Goal: Entertainment & Leisure: Consume media (video, audio)

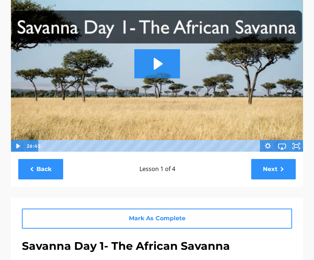
scroll to position [83, 0]
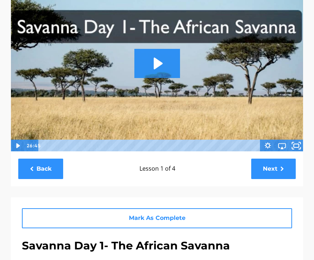
click at [299, 143] on icon "Fullscreen" at bounding box center [299, 144] width 2 height 2
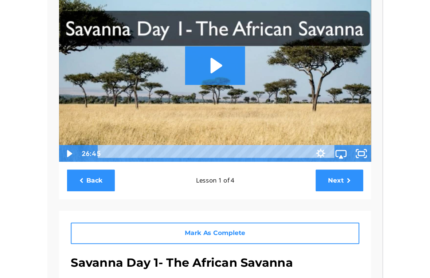
scroll to position [9, 0]
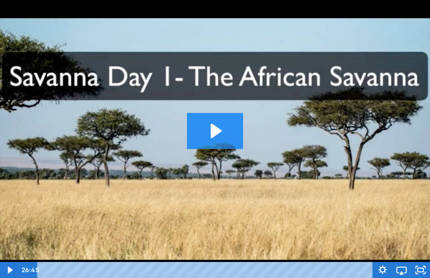
click at [217, 137] on icon "Play Video: sites/2147505858/video/vukiZP5RjOJWGAsFKLv6_Savanna_Day_1-_The_Afri…" at bounding box center [215, 131] width 56 height 36
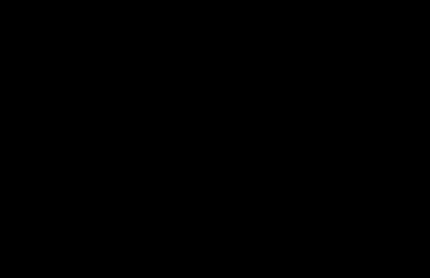
click at [190, 111] on div at bounding box center [215, 139] width 430 height 278
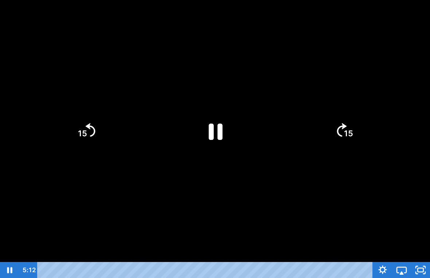
click at [216, 123] on icon "Pause" at bounding box center [215, 131] width 50 height 50
click at [271, 222] on div at bounding box center [215, 139] width 430 height 278
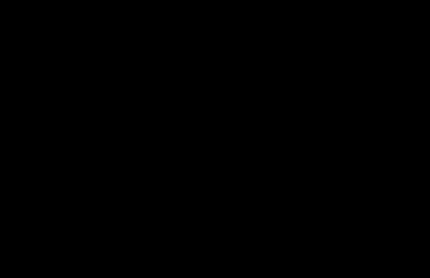
drag, startPoint x: 58, startPoint y: 86, endPoint x: 112, endPoint y: 107, distance: 57.8
click at [58, 86] on div at bounding box center [215, 139] width 430 height 278
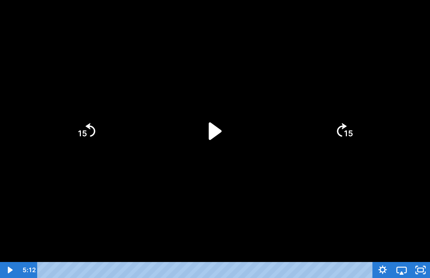
click at [206, 131] on icon "Play Video" at bounding box center [215, 131] width 50 height 50
click at [252, 149] on div at bounding box center [215, 139] width 430 height 278
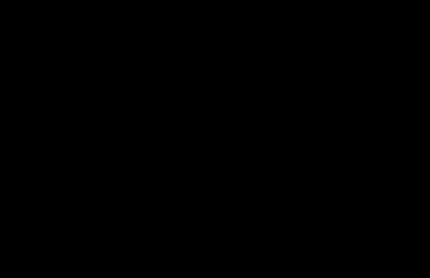
click at [247, 115] on div at bounding box center [215, 139] width 430 height 278
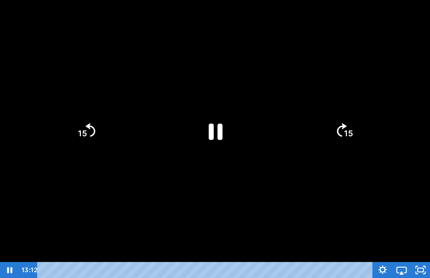
click at [224, 128] on icon "Pause" at bounding box center [215, 131] width 50 height 50
click at [258, 158] on div at bounding box center [215, 139] width 430 height 278
click at [217, 125] on icon "Play Video" at bounding box center [215, 131] width 50 height 50
click at [236, 191] on div at bounding box center [215, 139] width 430 height 278
click at [219, 135] on icon "Play Video" at bounding box center [215, 131] width 50 height 50
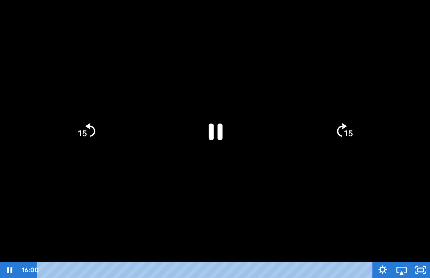
click at [233, 178] on div at bounding box center [215, 139] width 430 height 278
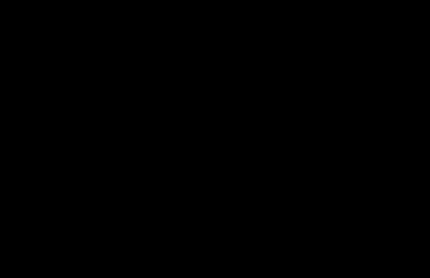
click at [229, 246] on div at bounding box center [215, 139] width 430 height 278
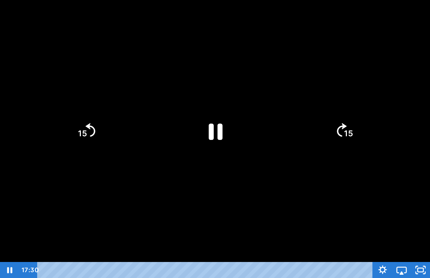
click at [201, 135] on icon "Pause" at bounding box center [215, 131] width 50 height 50
click at [305, 170] on div at bounding box center [215, 139] width 430 height 278
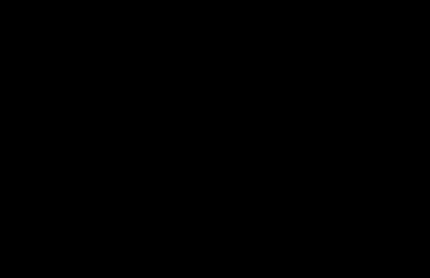
click at [253, 155] on div at bounding box center [215, 139] width 430 height 278
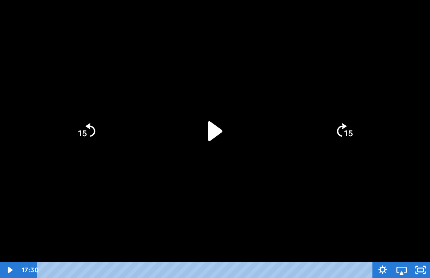
click at [214, 112] on icon "Play Video" at bounding box center [215, 131] width 57 height 57
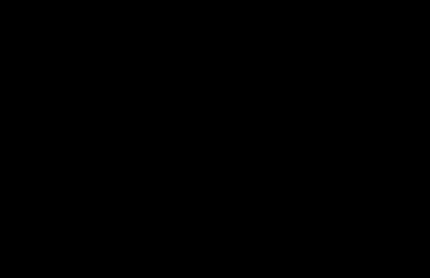
click at [370, 69] on div at bounding box center [215, 139] width 430 height 278
click at [205, 194] on div at bounding box center [215, 139] width 430 height 278
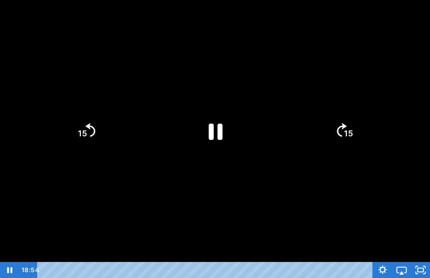
click at [228, 134] on icon "Pause" at bounding box center [215, 131] width 50 height 50
click at [223, 128] on icon "Play Video" at bounding box center [215, 131] width 50 height 50
click at [251, 194] on div at bounding box center [215, 139] width 430 height 278
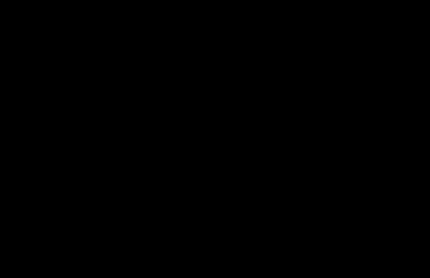
drag, startPoint x: 229, startPoint y: 254, endPoint x: 238, endPoint y: 242, distance: 15.3
click at [229, 254] on div at bounding box center [215, 139] width 430 height 278
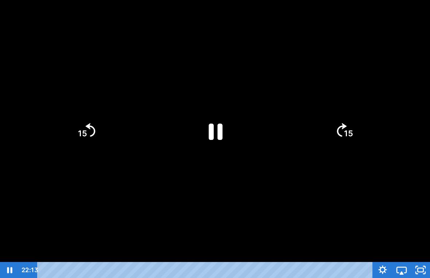
click at [229, 133] on icon "Pause" at bounding box center [215, 131] width 50 height 50
click at [316, 147] on div at bounding box center [215, 139] width 430 height 278
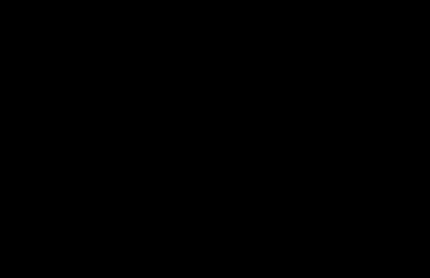
click at [178, 89] on div at bounding box center [215, 139] width 430 height 278
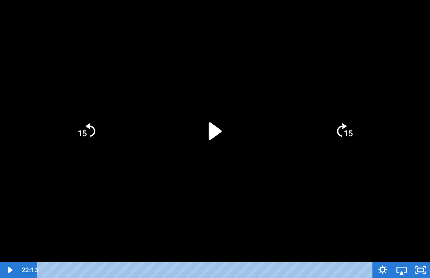
click at [208, 133] on icon "Play Video" at bounding box center [215, 131] width 50 height 50
click at [237, 117] on icon "Pause" at bounding box center [215, 131] width 50 height 50
click at [209, 154] on icon "Play Video" at bounding box center [215, 131] width 50 height 50
click at [146, 151] on div at bounding box center [215, 139] width 430 height 278
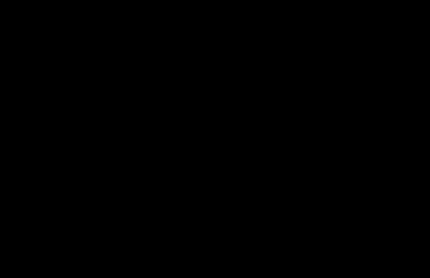
click at [217, 143] on div at bounding box center [215, 139] width 430 height 278
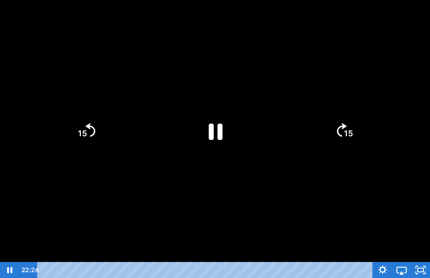
click at [207, 139] on icon "Pause" at bounding box center [215, 131] width 50 height 50
click at [89, 137] on icon "15" at bounding box center [86, 130] width 35 height 35
click at [87, 131] on icon "15" at bounding box center [86, 130] width 35 height 35
click at [351, 132] on tspan "15" at bounding box center [348, 133] width 9 height 9
click at [220, 135] on icon "Play Video" at bounding box center [215, 131] width 57 height 57
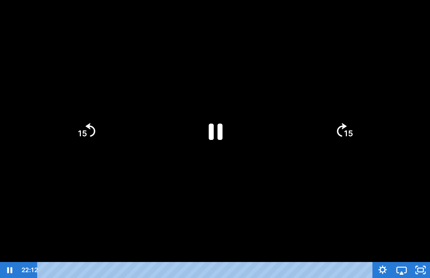
click at [219, 133] on icon "Pause" at bounding box center [216, 132] width 14 height 16
click at [173, 205] on div at bounding box center [215, 139] width 430 height 278
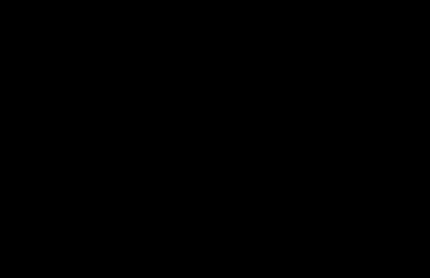
click at [229, 132] on div at bounding box center [215, 139] width 430 height 278
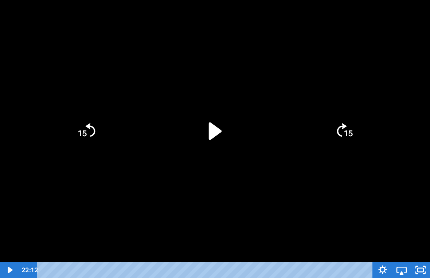
click at [213, 134] on icon "Play Video" at bounding box center [215, 131] width 13 height 18
click at [210, 138] on icon "Pause" at bounding box center [216, 132] width 14 height 16
click at [145, 192] on div at bounding box center [215, 139] width 430 height 278
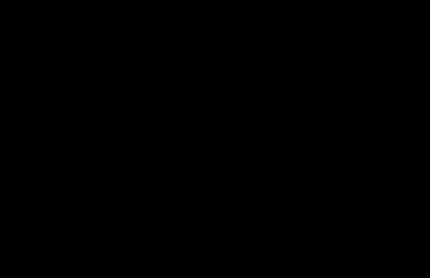
click at [91, 174] on div at bounding box center [215, 139] width 430 height 278
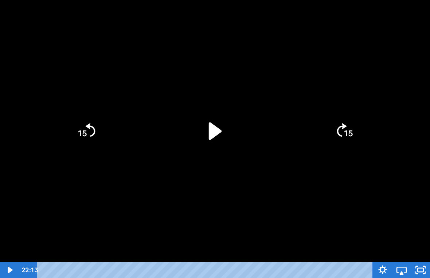
click at [115, 195] on div at bounding box center [215, 139] width 430 height 278
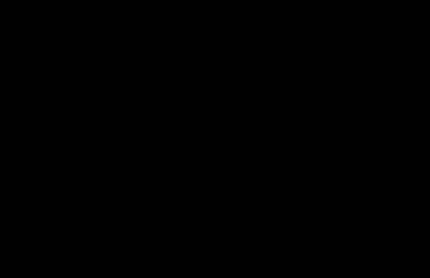
click at [127, 98] on div at bounding box center [215, 139] width 430 height 278
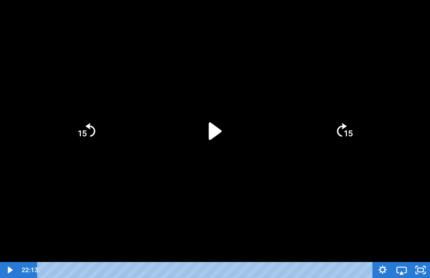
click at [147, 97] on div at bounding box center [215, 139] width 430 height 278
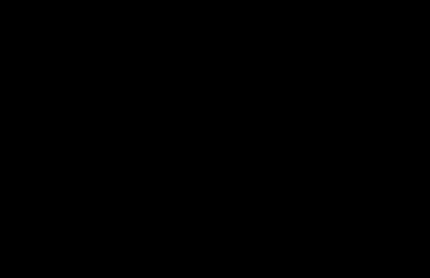
click at [152, 180] on div at bounding box center [215, 139] width 430 height 278
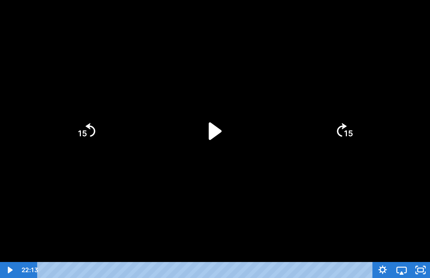
click at [111, 182] on div at bounding box center [215, 139] width 430 height 278
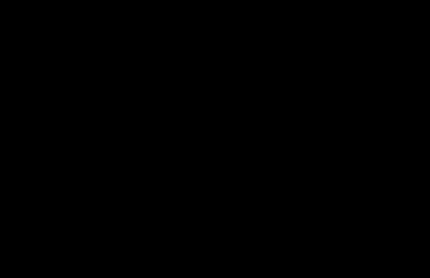
drag, startPoint x: 111, startPoint y: 182, endPoint x: 0, endPoint y: -9, distance: 221.4
click at [0, 0] on html "Search My Library Settings Logout Miss Anna's Class / Categories / Week 32- Sav…" at bounding box center [215, 130] width 430 height 278
click at [162, 109] on div at bounding box center [215, 139] width 430 height 278
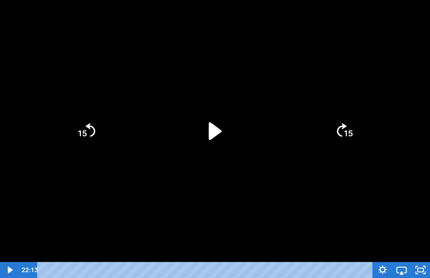
click at [221, 141] on icon "Play Video" at bounding box center [215, 131] width 50 height 50
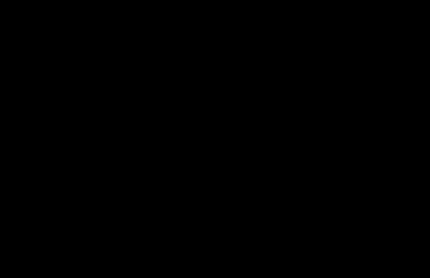
click at [388, 17] on div at bounding box center [215, 139] width 430 height 278
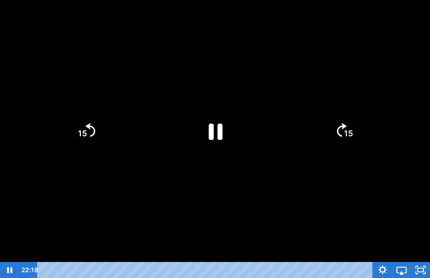
click at [306, 44] on div at bounding box center [215, 139] width 430 height 278
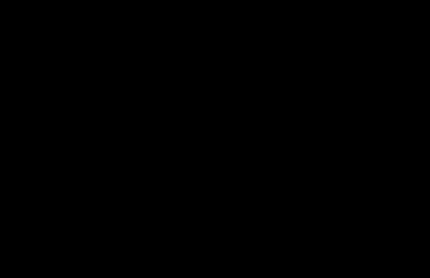
click at [307, 47] on div at bounding box center [215, 139] width 430 height 278
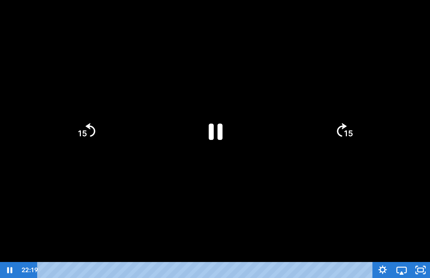
click at [306, 46] on div at bounding box center [215, 139] width 430 height 278
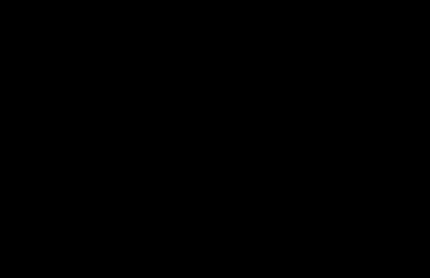
click at [238, 205] on div at bounding box center [215, 139] width 430 height 278
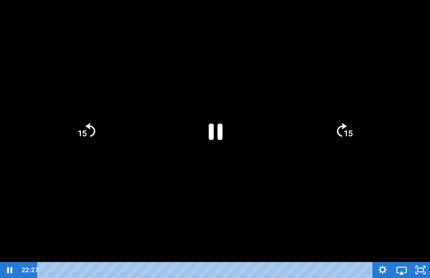
click at [223, 126] on icon "Pause" at bounding box center [215, 131] width 50 height 50
click at [253, 127] on div at bounding box center [215, 139] width 430 height 278
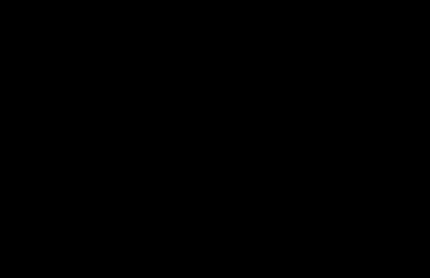
click at [203, 149] on div at bounding box center [215, 139] width 430 height 278
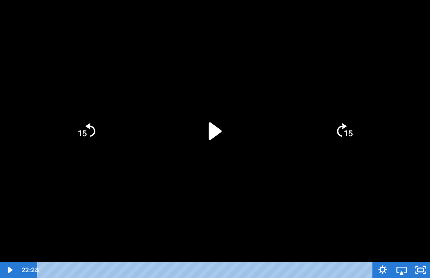
click at [200, 125] on icon "Play Video" at bounding box center [215, 131] width 50 height 50
click at [384, 187] on div at bounding box center [215, 139] width 430 height 278
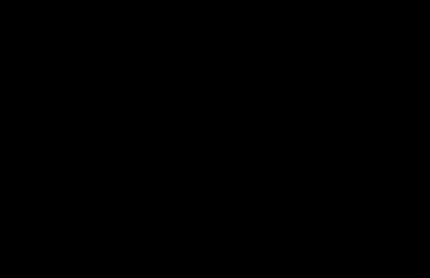
click at [377, 184] on div at bounding box center [215, 139] width 430 height 278
click at [387, 204] on div at bounding box center [215, 139] width 430 height 278
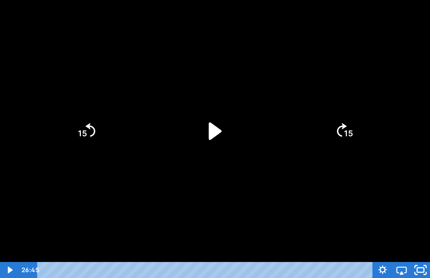
click at [426, 260] on icon "Unfullscreen" at bounding box center [420, 270] width 23 height 19
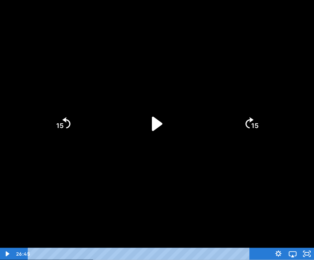
scroll to position [119, 0]
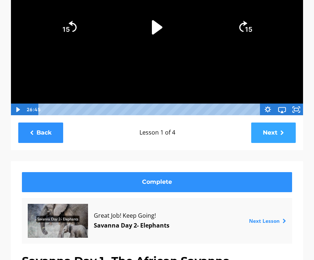
click at [286, 140] on link "Next" at bounding box center [273, 133] width 44 height 20
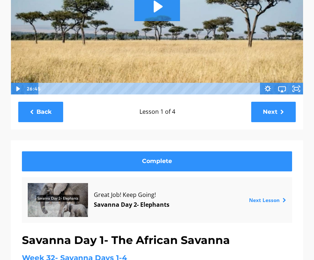
scroll to position [135, 0]
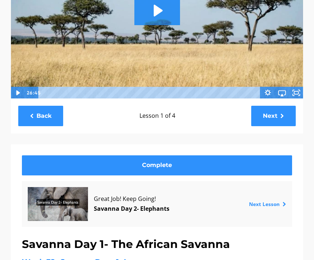
click at [291, 203] on div "Great Job! Keep Going! Savanna Day 2- Elephants Next Lesson" at bounding box center [157, 205] width 270 height 46
click at [281, 203] on link "Next Lesson" at bounding box center [267, 204] width 37 height 7
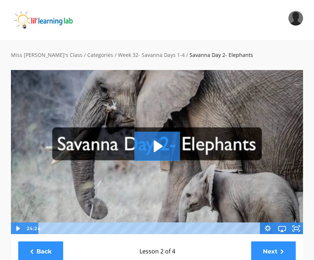
click at [301, 227] on icon "Fullscreen" at bounding box center [296, 228] width 14 height 12
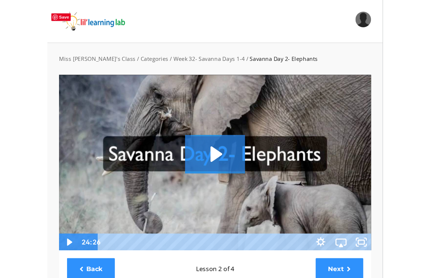
scroll to position [9, 0]
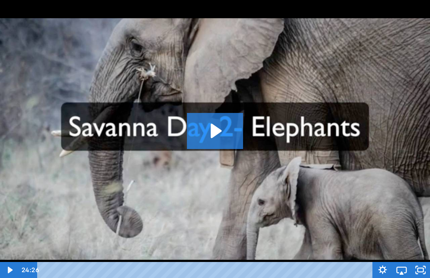
click at [210, 120] on icon "Play Video: sites/2147505858/video/lh2geyMTu2Ypckrhyavg_Savanna_Day_2-_Elephant…" at bounding box center [215, 131] width 56 height 36
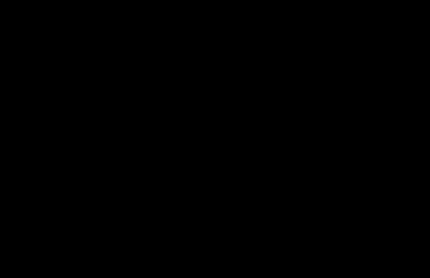
drag, startPoint x: 228, startPoint y: 254, endPoint x: 266, endPoint y: 245, distance: 39.7
click at [228, 254] on div at bounding box center [215, 139] width 430 height 278
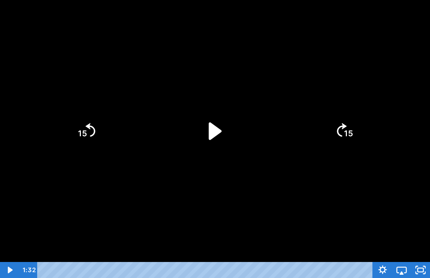
click at [210, 114] on icon "Play Video" at bounding box center [215, 131] width 50 height 50
click at [252, 72] on div at bounding box center [215, 139] width 430 height 278
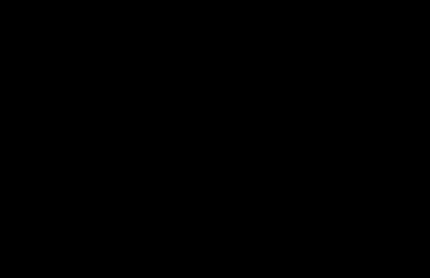
click at [281, 226] on div at bounding box center [215, 139] width 430 height 278
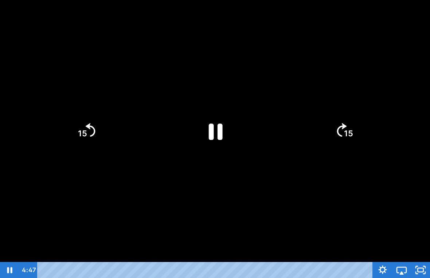
click at [129, 180] on div at bounding box center [215, 139] width 430 height 278
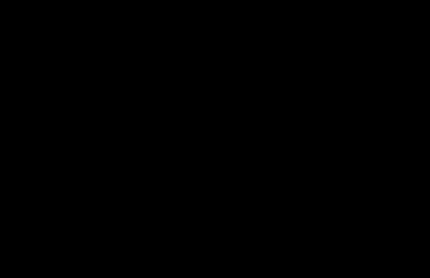
click at [313, 139] on div at bounding box center [215, 139] width 430 height 278
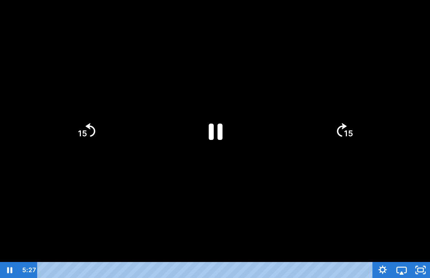
click at [275, 93] on div at bounding box center [215, 139] width 430 height 278
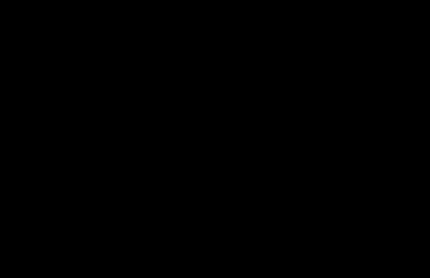
click at [313, 71] on div at bounding box center [215, 139] width 430 height 278
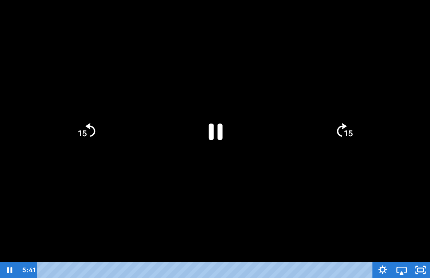
click at [246, 80] on div at bounding box center [215, 139] width 430 height 278
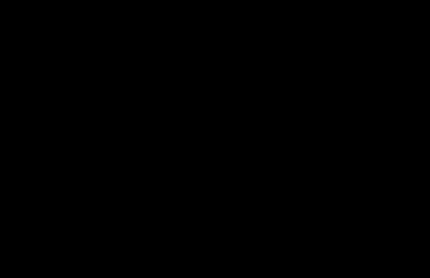
click at [221, 101] on div at bounding box center [215, 139] width 430 height 278
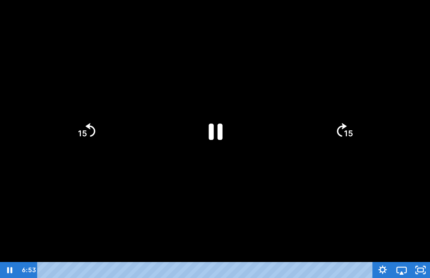
click at [219, 138] on icon "Pause" at bounding box center [216, 132] width 14 height 16
click at [230, 133] on icon "Play Video" at bounding box center [215, 131] width 57 height 57
click at [309, 181] on div at bounding box center [215, 139] width 430 height 278
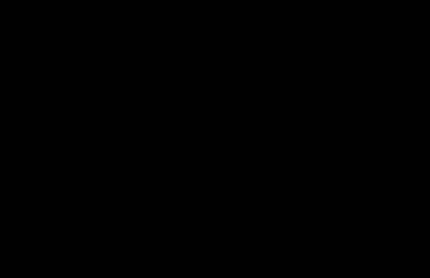
click at [265, 78] on div at bounding box center [215, 139] width 430 height 278
click at [250, 181] on div at bounding box center [215, 139] width 430 height 278
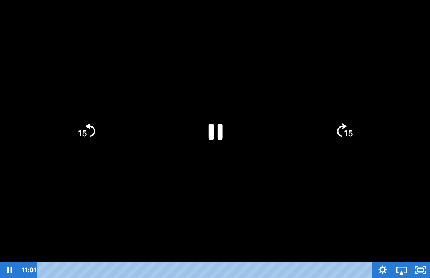
click at [299, 221] on div at bounding box center [215, 139] width 430 height 278
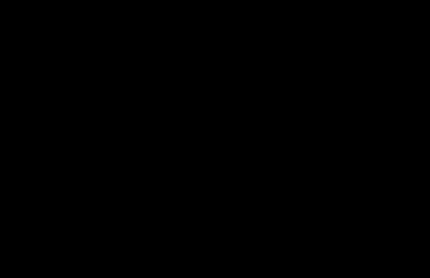
click at [70, 81] on div at bounding box center [215, 139] width 430 height 278
click at [186, 135] on div at bounding box center [215, 139] width 430 height 278
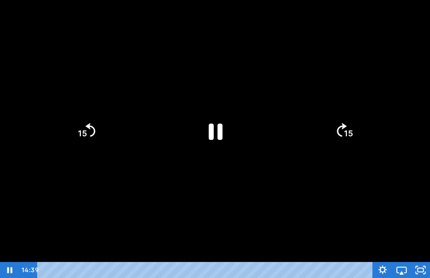
click at [279, 166] on div at bounding box center [215, 139] width 430 height 278
click at [313, 50] on div at bounding box center [215, 139] width 430 height 278
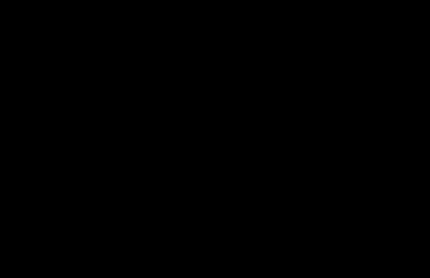
click at [236, 107] on div at bounding box center [215, 139] width 430 height 278
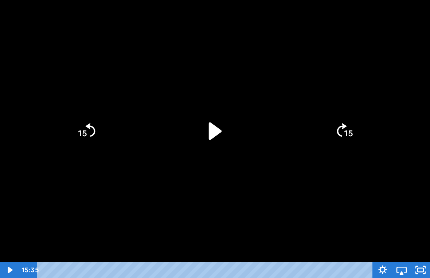
click at [214, 132] on icon "Play Video" at bounding box center [215, 131] width 13 height 18
click at [267, 75] on div at bounding box center [215, 139] width 430 height 278
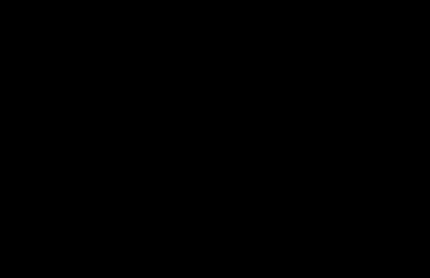
click at [254, 116] on div at bounding box center [215, 139] width 430 height 278
click at [213, 126] on div at bounding box center [215, 139] width 430 height 278
click at [283, 124] on div at bounding box center [215, 139] width 430 height 278
click at [294, 176] on div at bounding box center [215, 139] width 430 height 278
click at [226, 113] on div at bounding box center [215, 139] width 430 height 278
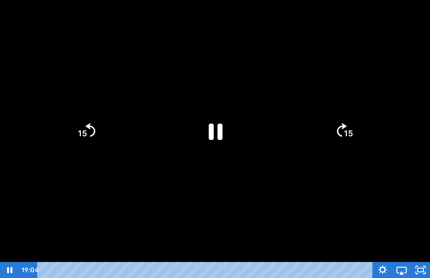
click at [232, 129] on icon "Pause" at bounding box center [215, 131] width 50 height 50
click at [267, 192] on div at bounding box center [215, 139] width 430 height 278
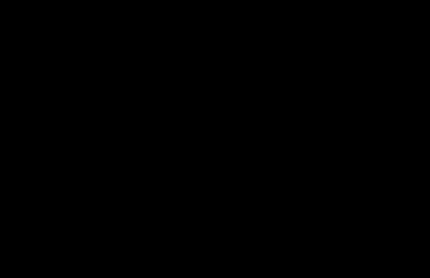
click at [260, 147] on div at bounding box center [215, 139] width 430 height 278
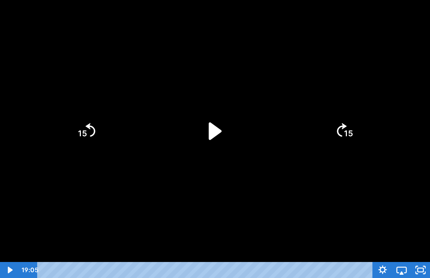
click at [218, 132] on icon "Play Video" at bounding box center [215, 131] width 13 height 18
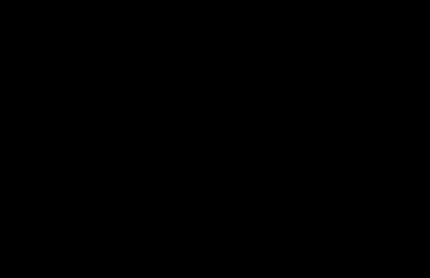
click at [301, 178] on div at bounding box center [215, 139] width 430 height 278
click at [216, 122] on div at bounding box center [215, 139] width 430 height 278
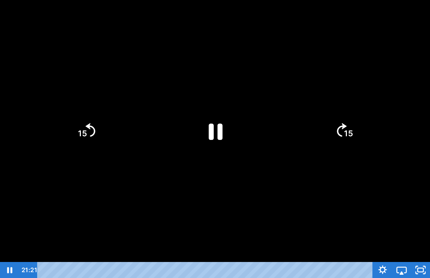
click at [217, 124] on icon "Pause" at bounding box center [215, 131] width 50 height 50
click at [305, 169] on div at bounding box center [215, 139] width 430 height 278
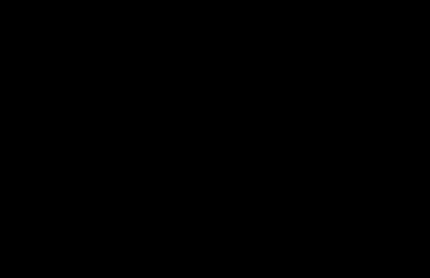
click at [196, 176] on div at bounding box center [215, 139] width 430 height 278
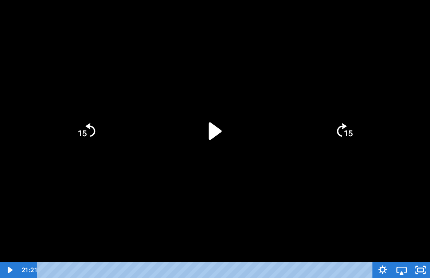
click at [223, 141] on icon "Play Video" at bounding box center [215, 131] width 50 height 50
click at [313, 205] on div at bounding box center [215, 139] width 430 height 278
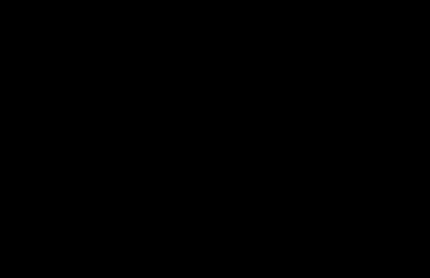
click at [214, 148] on div at bounding box center [215, 139] width 430 height 278
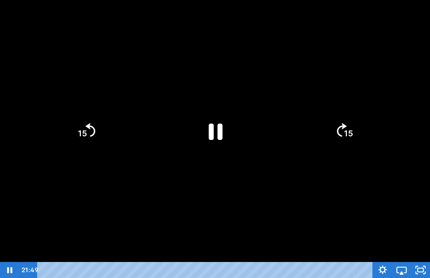
click at [213, 132] on icon "Pause" at bounding box center [216, 132] width 14 height 16
click at [297, 183] on div at bounding box center [215, 139] width 430 height 278
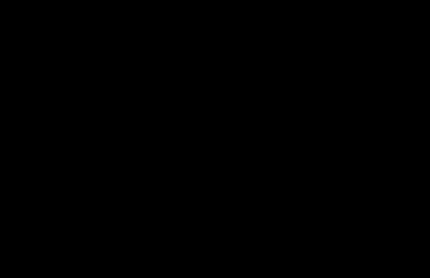
click at [301, 90] on div at bounding box center [215, 139] width 430 height 278
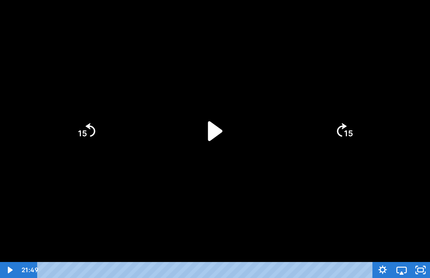
click at [212, 141] on icon "Play Video" at bounding box center [215, 131] width 57 height 57
click at [313, 219] on div at bounding box center [215, 139] width 430 height 278
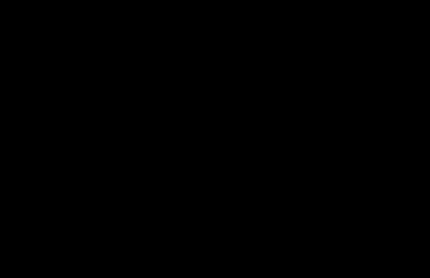
click at [313, 169] on div at bounding box center [215, 139] width 430 height 278
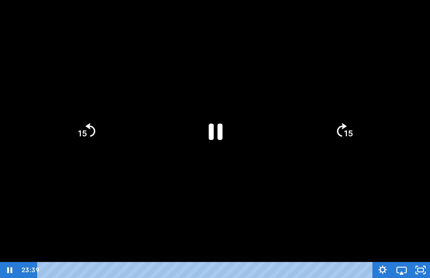
drag, startPoint x: 411, startPoint y: 175, endPoint x: 411, endPoint y: 181, distance: 6.6
click at [313, 175] on div at bounding box center [215, 139] width 430 height 278
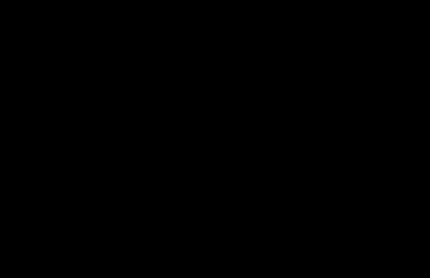
click at [271, 156] on div at bounding box center [215, 139] width 430 height 278
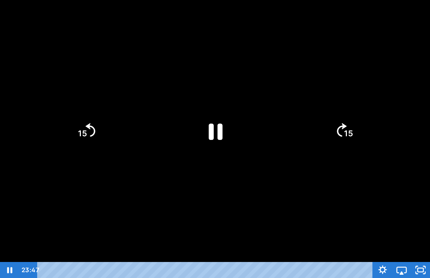
click at [220, 137] on icon "Pause" at bounding box center [216, 132] width 14 height 16
click at [313, 182] on div at bounding box center [215, 139] width 430 height 278
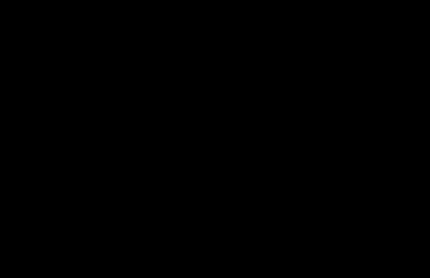
click at [234, 126] on div at bounding box center [215, 139] width 430 height 278
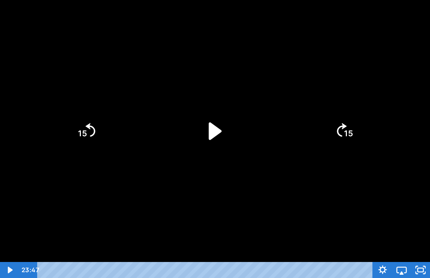
click at [220, 121] on icon "Play Video" at bounding box center [215, 131] width 50 height 50
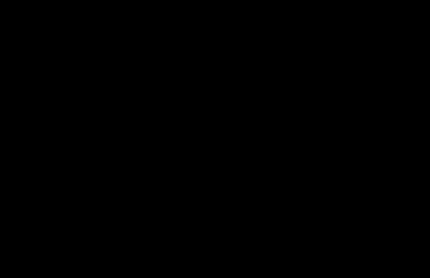
click at [198, 96] on div at bounding box center [215, 139] width 430 height 278
click at [313, 243] on div at bounding box center [215, 139] width 430 height 278
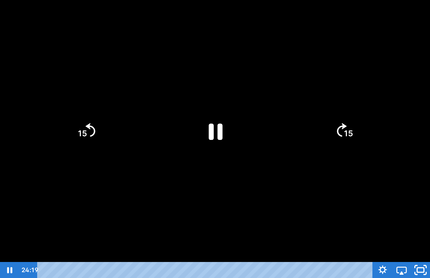
click at [313, 260] on icon "Unfullscreen" at bounding box center [420, 270] width 23 height 19
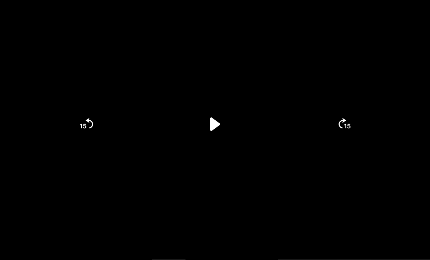
scroll to position [28, 0]
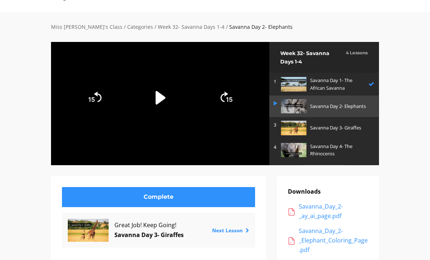
click at [224, 149] on div at bounding box center [160, 104] width 219 height 124
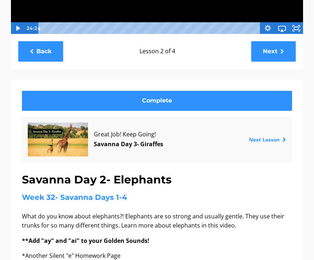
scroll to position [200, 0]
click at [282, 142] on icon at bounding box center [284, 139] width 4 height 5
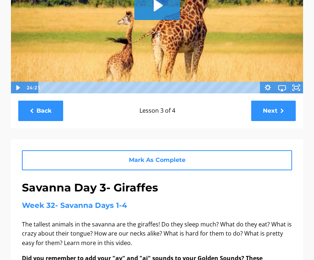
click at [296, 84] on icon "Fullscreen" at bounding box center [296, 88] width 14 height 12
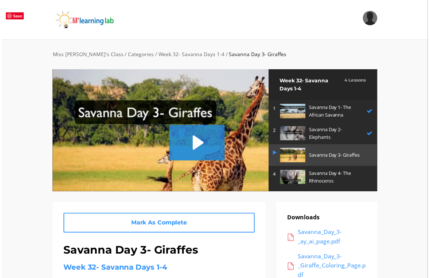
scroll to position [9, 0]
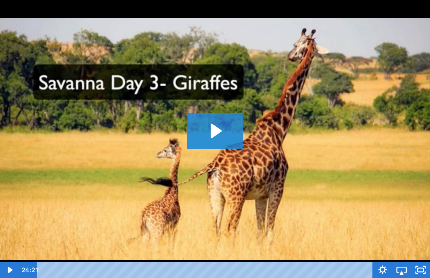
click at [211, 140] on icon "Play Video: sites/2147505858/video/kOCSrTKgQ5Wx5ZwHlxze_Savanna_Day_3-_Giraffes…" at bounding box center [215, 131] width 56 height 36
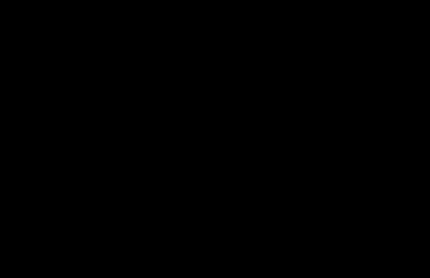
click at [184, 218] on div at bounding box center [215, 139] width 430 height 278
click at [193, 195] on div at bounding box center [215, 139] width 430 height 278
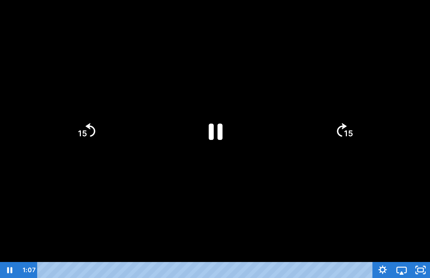
click at [216, 113] on icon "Pause" at bounding box center [215, 131] width 50 height 50
click at [289, 139] on div at bounding box center [215, 139] width 430 height 278
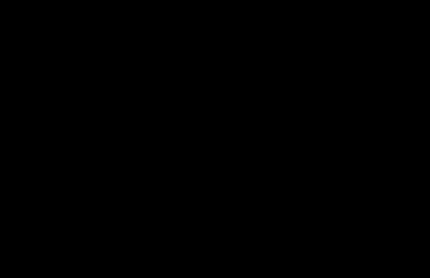
click at [228, 112] on div at bounding box center [215, 139] width 430 height 278
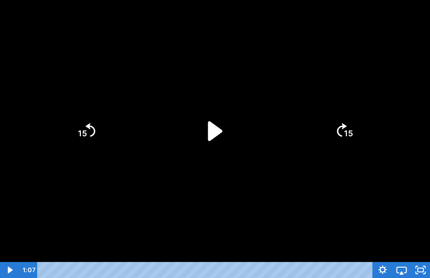
click at [213, 128] on icon "Play Video" at bounding box center [215, 131] width 15 height 20
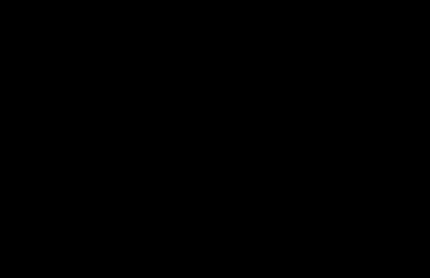
click at [297, 108] on div at bounding box center [215, 139] width 430 height 278
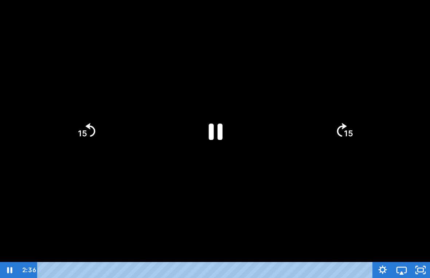
click at [308, 120] on div at bounding box center [215, 139] width 430 height 278
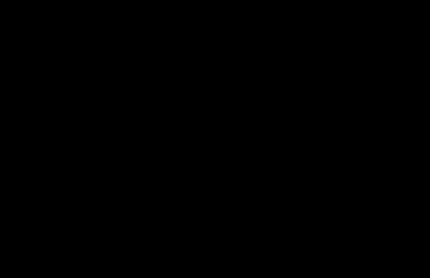
click at [245, 197] on div at bounding box center [215, 139] width 430 height 278
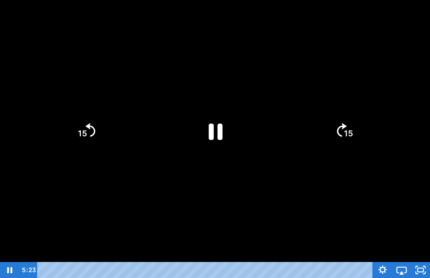
click at [221, 120] on icon "Pause" at bounding box center [215, 131] width 50 height 50
click at [209, 132] on icon "Play Video" at bounding box center [215, 131] width 13 height 18
click at [250, 203] on div at bounding box center [215, 139] width 430 height 278
click at [281, 91] on div at bounding box center [215, 139] width 430 height 278
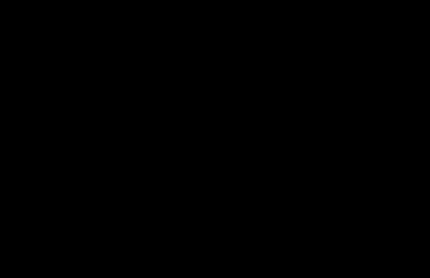
drag, startPoint x: 216, startPoint y: 113, endPoint x: 201, endPoint y: 126, distance: 19.9
click at [201, 126] on div at bounding box center [215, 139] width 430 height 278
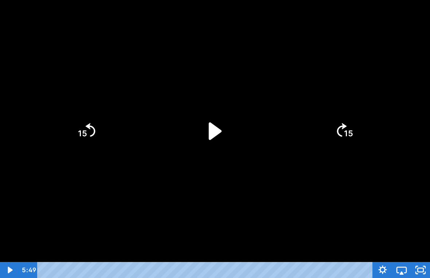
drag, startPoint x: 242, startPoint y: 97, endPoint x: 236, endPoint y: 102, distance: 8.8
click at [242, 97] on div at bounding box center [215, 139] width 430 height 278
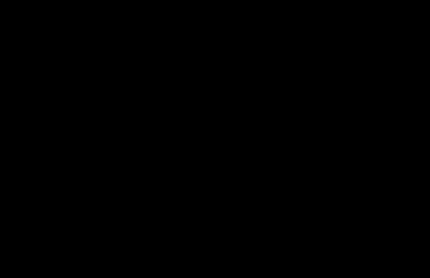
click at [234, 103] on div at bounding box center [215, 139] width 430 height 278
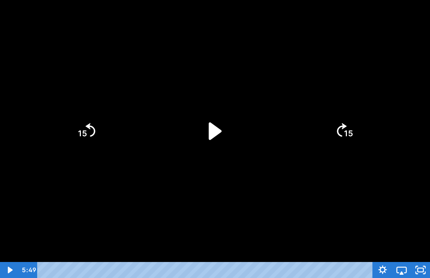
click at [234, 104] on div at bounding box center [215, 139] width 430 height 278
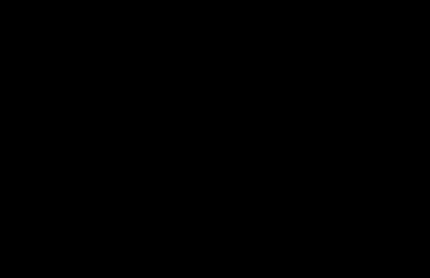
click at [234, 106] on div at bounding box center [215, 139] width 430 height 278
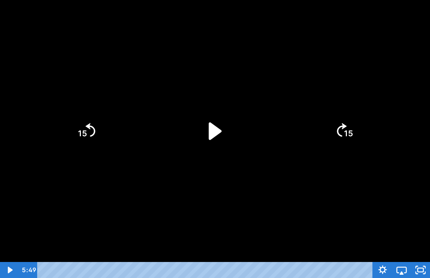
click at [229, 114] on icon "Play Video" at bounding box center [215, 131] width 50 height 50
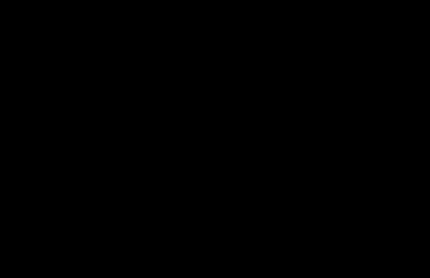
click at [260, 132] on div at bounding box center [215, 139] width 430 height 278
click at [313, 42] on div at bounding box center [215, 139] width 430 height 278
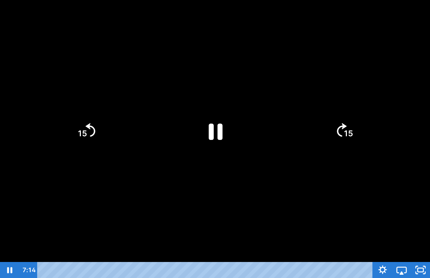
click at [219, 131] on icon "Pause" at bounding box center [216, 132] width 14 height 16
click at [292, 115] on div at bounding box center [215, 139] width 430 height 278
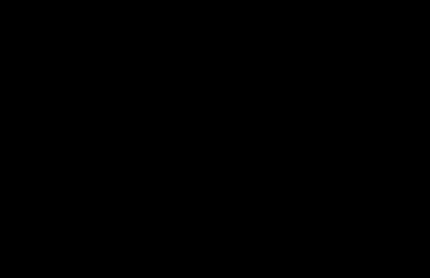
click at [182, 145] on div at bounding box center [215, 139] width 430 height 278
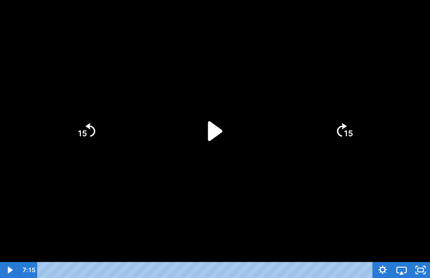
click at [240, 128] on icon "Play Video" at bounding box center [215, 131] width 57 height 57
click at [304, 193] on div at bounding box center [215, 139] width 430 height 278
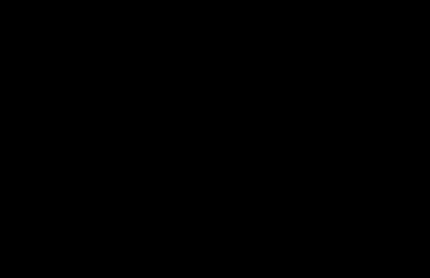
click at [254, 95] on div at bounding box center [215, 139] width 430 height 278
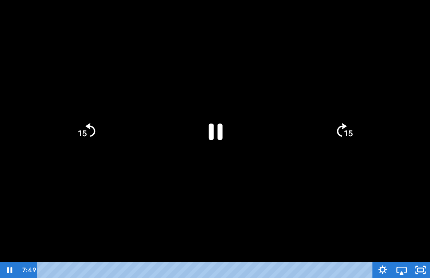
click at [167, 67] on div at bounding box center [215, 139] width 430 height 278
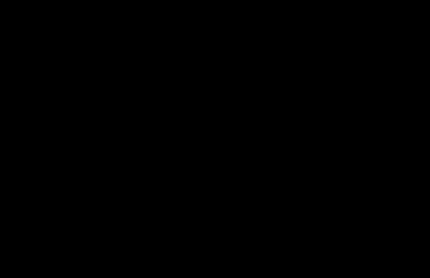
click at [221, 79] on div at bounding box center [215, 139] width 430 height 278
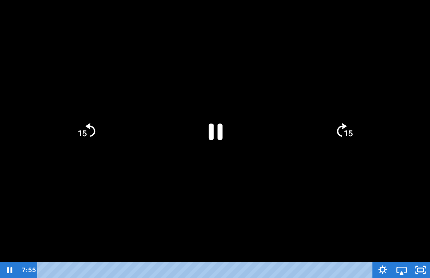
click at [198, 116] on icon "Pause" at bounding box center [215, 131] width 50 height 50
click at [193, 44] on div at bounding box center [215, 139] width 430 height 278
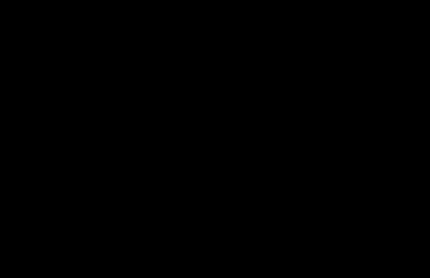
click at [213, 71] on div at bounding box center [215, 139] width 430 height 278
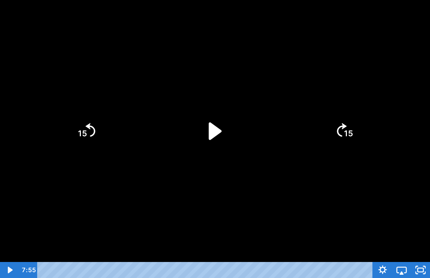
click at [220, 135] on icon "Play Video" at bounding box center [215, 131] width 50 height 50
click at [280, 95] on div at bounding box center [215, 139] width 430 height 278
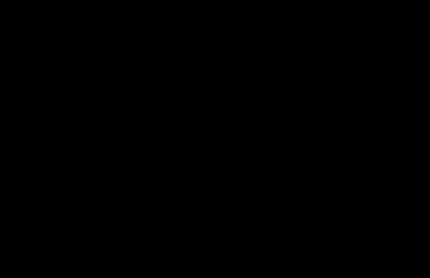
click at [273, 127] on div at bounding box center [215, 139] width 430 height 278
click at [250, 206] on div at bounding box center [215, 139] width 430 height 278
click at [284, 235] on div at bounding box center [215, 139] width 430 height 278
click at [313, 170] on div at bounding box center [215, 139] width 430 height 278
click at [241, 121] on div at bounding box center [215, 139] width 430 height 278
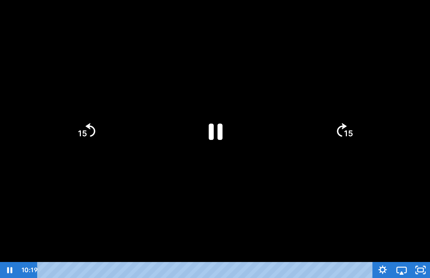
click at [227, 129] on icon "Pause" at bounding box center [215, 131] width 50 height 50
click at [297, 100] on div at bounding box center [215, 139] width 430 height 278
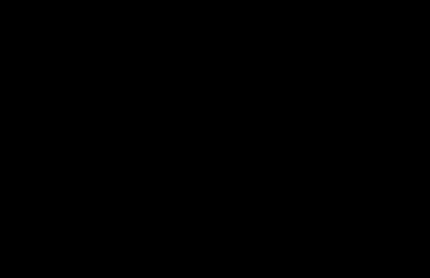
click at [301, 89] on div at bounding box center [215, 139] width 430 height 278
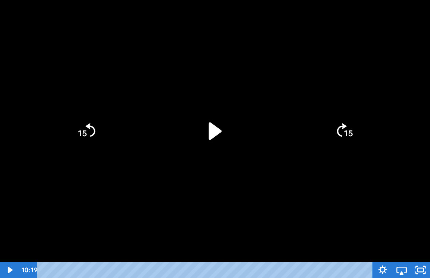
click at [207, 129] on icon "Play Video" at bounding box center [215, 131] width 50 height 50
click at [292, 51] on div at bounding box center [215, 139] width 430 height 278
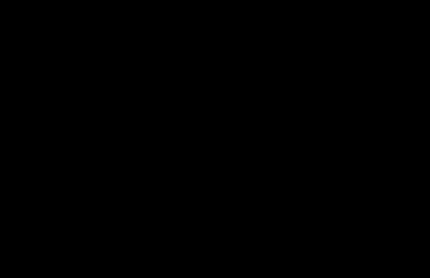
click at [313, 125] on div at bounding box center [215, 139] width 430 height 278
click at [313, 35] on div at bounding box center [215, 139] width 430 height 278
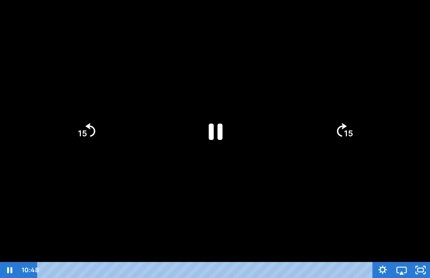
click at [313, 35] on div at bounding box center [215, 139] width 430 height 278
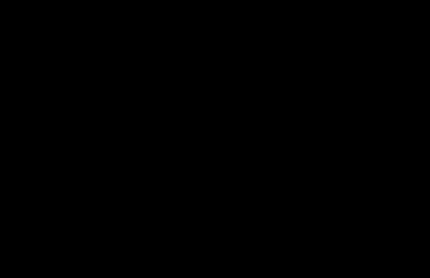
drag, startPoint x: 343, startPoint y: 72, endPoint x: 352, endPoint y: 67, distance: 10.0
click at [313, 67] on div at bounding box center [215, 139] width 430 height 278
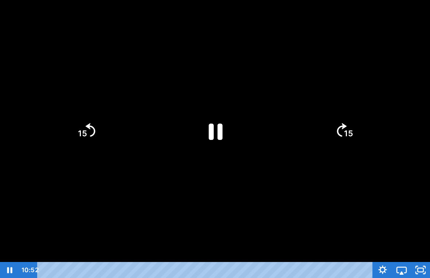
drag, startPoint x: 354, startPoint y: 65, endPoint x: 353, endPoint y: 44, distance: 20.5
click at [313, 44] on div at bounding box center [215, 139] width 430 height 278
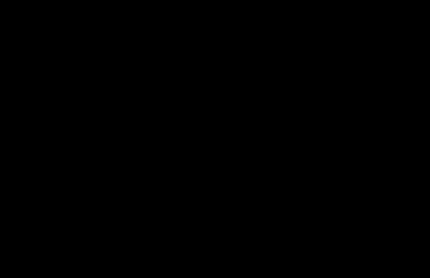
click at [312, 101] on div at bounding box center [215, 139] width 430 height 278
click at [267, 175] on div at bounding box center [215, 139] width 430 height 278
click at [264, 249] on div at bounding box center [215, 139] width 430 height 278
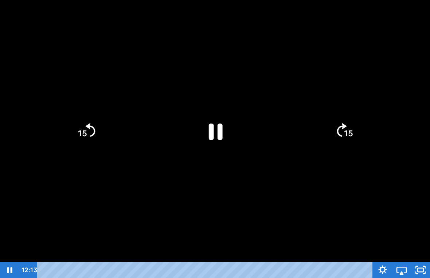
click at [263, 250] on div at bounding box center [215, 139] width 430 height 278
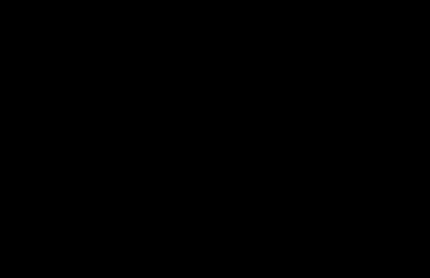
click at [281, 148] on div at bounding box center [215, 139] width 430 height 278
click at [257, 215] on div at bounding box center [215, 139] width 430 height 278
click at [264, 260] on div at bounding box center [215, 139] width 430 height 278
click at [246, 256] on div at bounding box center [215, 139] width 430 height 278
click at [104, 147] on div at bounding box center [215, 139] width 430 height 278
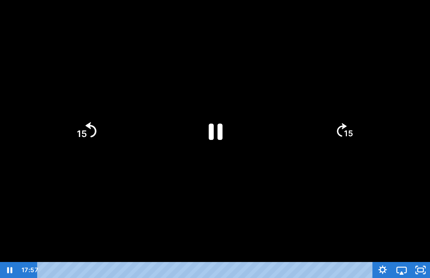
click at [90, 131] on icon "15" at bounding box center [85, 130] width 39 height 39
click at [90, 131] on icon "Skip back 15 seconds" at bounding box center [91, 129] width 10 height 13
click at [85, 109] on tspan "15" at bounding box center [81, 103] width 11 height 12
click at [86, 117] on icon "15" at bounding box center [85, 130] width 39 height 39
click at [86, 128] on tspan "15" at bounding box center [82, 133] width 10 height 11
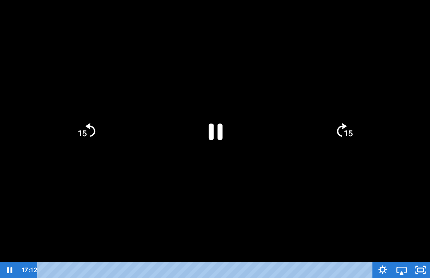
click at [92, 118] on icon "15" at bounding box center [86, 130] width 35 height 35
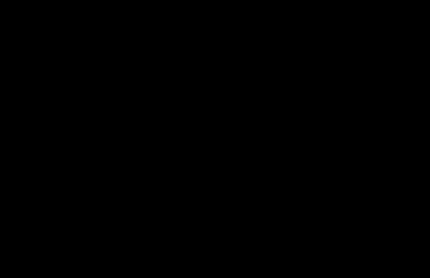
click at [268, 241] on div at bounding box center [215, 139] width 430 height 278
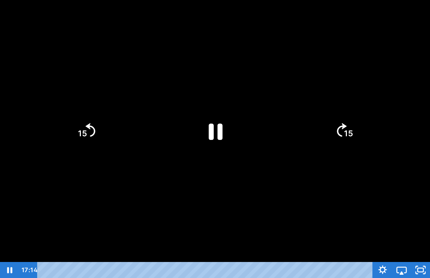
click at [311, 218] on div at bounding box center [215, 139] width 430 height 278
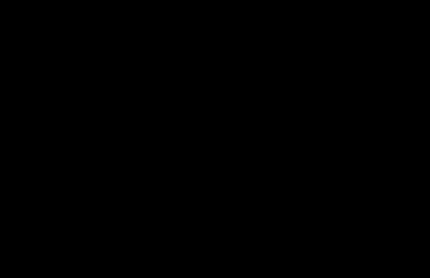
click at [313, 131] on div at bounding box center [215, 139] width 430 height 278
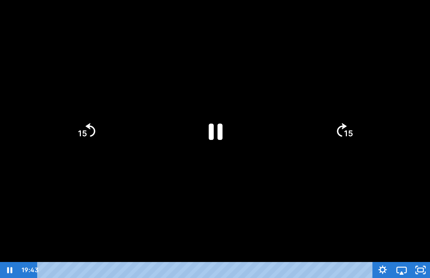
click at [298, 194] on div at bounding box center [215, 139] width 430 height 278
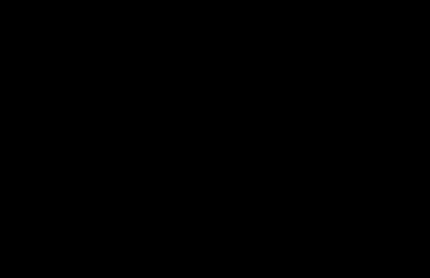
click at [313, 186] on div at bounding box center [215, 139] width 430 height 278
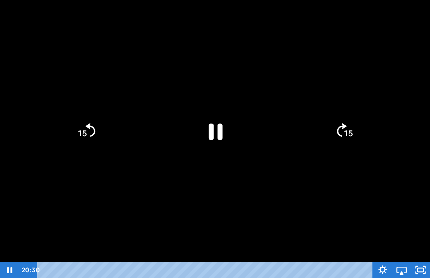
click at [313, 236] on div at bounding box center [215, 139] width 430 height 278
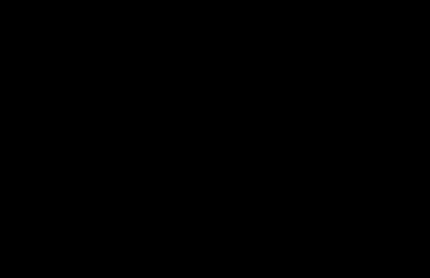
click at [235, 132] on div at bounding box center [215, 139] width 430 height 278
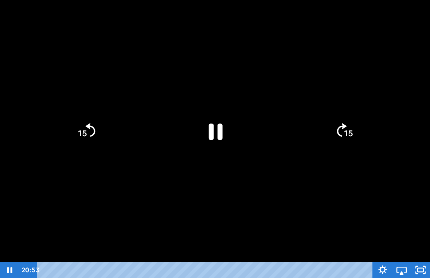
click at [226, 127] on icon "Pause" at bounding box center [215, 131] width 50 height 50
click at [210, 129] on icon "Play Video" at bounding box center [215, 131] width 13 height 18
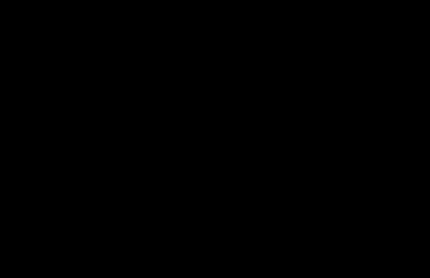
click at [313, 209] on div at bounding box center [215, 139] width 430 height 278
click at [313, 189] on div at bounding box center [215, 139] width 430 height 278
click at [256, 109] on div at bounding box center [215, 139] width 430 height 278
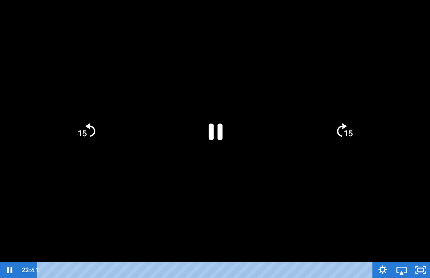
click at [216, 130] on icon "Pause" at bounding box center [215, 131] width 50 height 50
click at [222, 145] on icon "Play Video" at bounding box center [215, 131] width 50 height 50
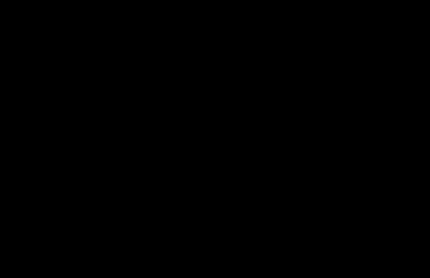
click at [228, 99] on div at bounding box center [215, 139] width 430 height 278
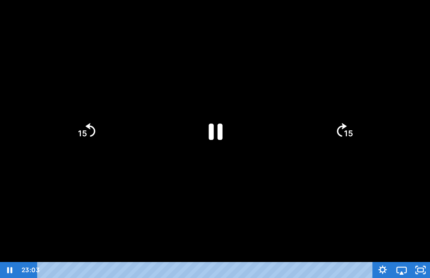
click at [220, 118] on icon "Pause" at bounding box center [215, 131] width 50 height 50
click at [313, 76] on div at bounding box center [215, 139] width 430 height 278
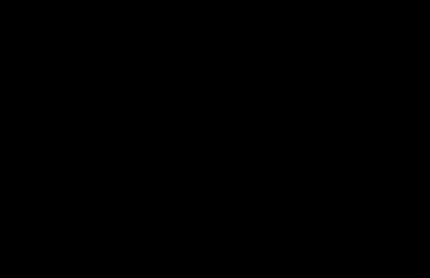
click at [272, 84] on div at bounding box center [215, 139] width 430 height 278
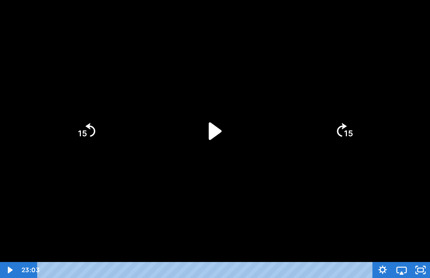
click at [235, 115] on icon "Play Video" at bounding box center [215, 131] width 50 height 50
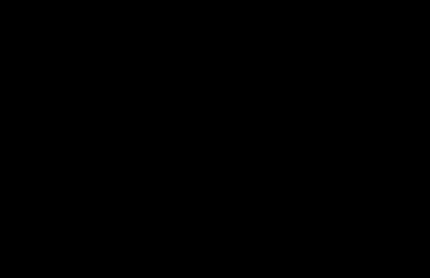
click at [313, 237] on div at bounding box center [215, 139] width 430 height 278
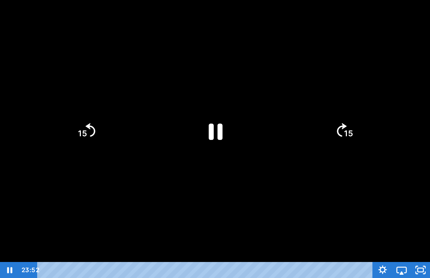
click at [313, 260] on icon "Unfullscreen" at bounding box center [420, 270] width 19 height 16
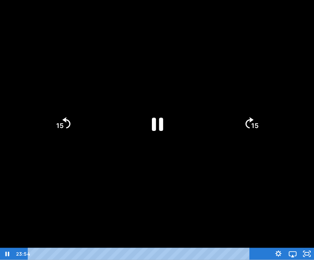
scroll to position [90, 0]
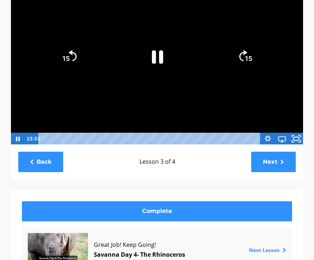
click at [302, 135] on icon "Fullscreen" at bounding box center [295, 139] width 17 height 15
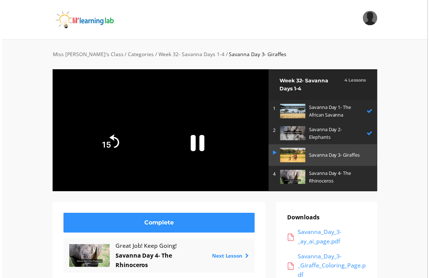
scroll to position [9, 0]
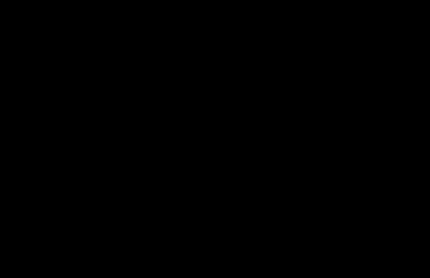
click at [313, 207] on div at bounding box center [215, 139] width 430 height 278
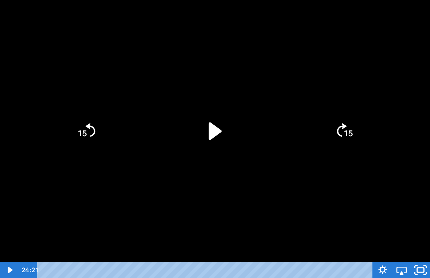
click at [313, 248] on div at bounding box center [215, 139] width 430 height 278
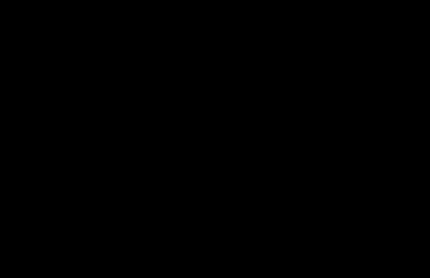
click at [313, 241] on div at bounding box center [215, 139] width 430 height 278
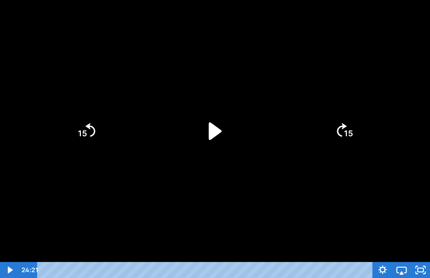
click at [313, 260] on icon "Unfullscreen" at bounding box center [420, 270] width 19 height 16
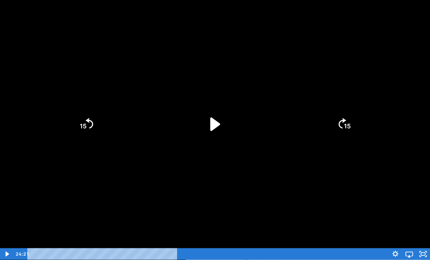
scroll to position [46, 0]
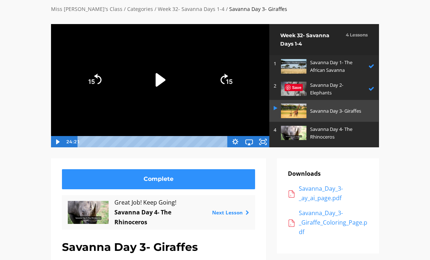
click at [313, 128] on p "Savanna Day 4- The Rhinoceros" at bounding box center [340, 132] width 61 height 15
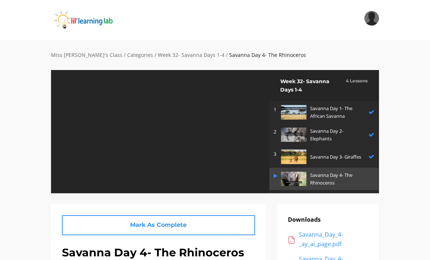
scroll to position [15, 0]
